Goal: Task Accomplishment & Management: Manage account settings

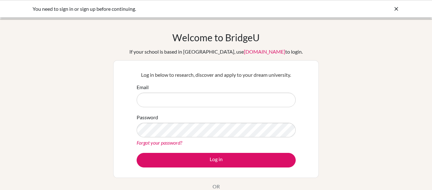
type input "[EMAIL_ADDRESS][DOMAIN_NAME]"
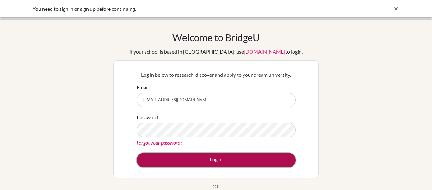
click at [284, 164] on button "Log in" at bounding box center [216, 160] width 159 height 15
